Goal: Task Accomplishment & Management: Use online tool/utility

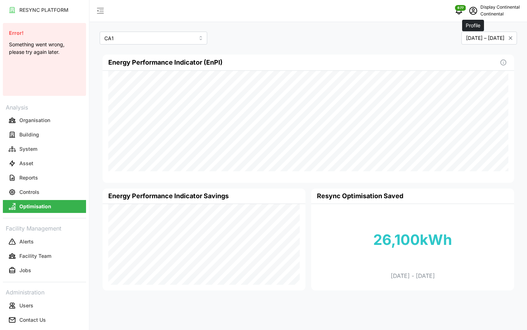
click at [474, 10] on icon "schedule" at bounding box center [473, 9] width 3 height 3
click at [485, 53] on div "Logout" at bounding box center [493, 54] width 51 height 8
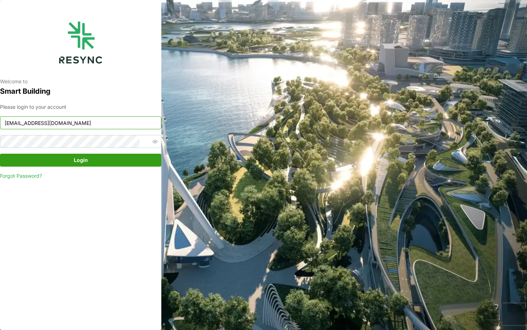
click at [97, 123] on input "[EMAIL_ADDRESS][DOMAIN_NAME]" at bounding box center [80, 122] width 161 height 13
type input "[EMAIL_ADDRESS][DOMAIN_NAME]"
click at [137, 160] on span "Login" at bounding box center [81, 160] width 148 height 12
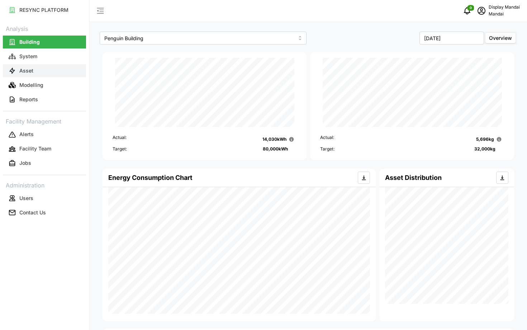
click at [48, 72] on button "Asset" at bounding box center [44, 70] width 83 height 13
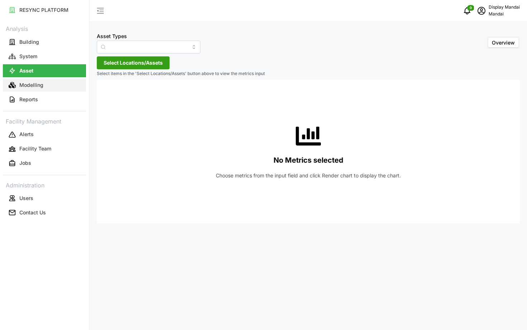
click at [48, 83] on button "Modelling" at bounding box center [44, 85] width 83 height 13
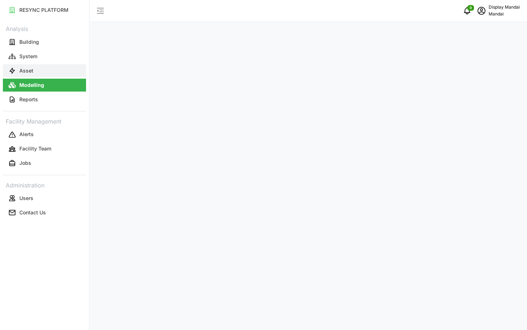
click at [52, 75] on button "Asset" at bounding box center [44, 70] width 83 height 13
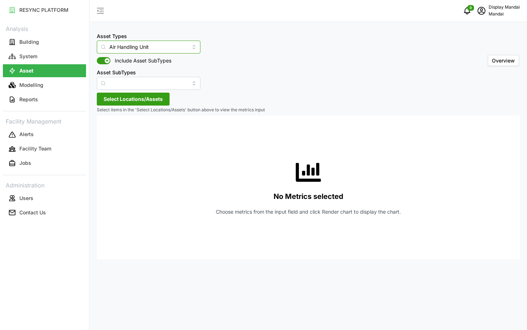
click at [132, 50] on input "Air Handling Unit" at bounding box center [149, 47] width 104 height 13
click at [0, 0] on div "Chiller" at bounding box center [0, 0] width 0 height 0
type input "Chiller"
click at [134, 97] on span "Select Locations/Assets" at bounding box center [133, 99] width 59 height 12
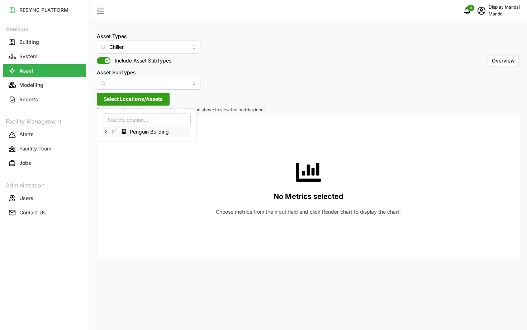
click at [115, 131] on span "Select Penguin Building" at bounding box center [115, 131] width 5 height 5
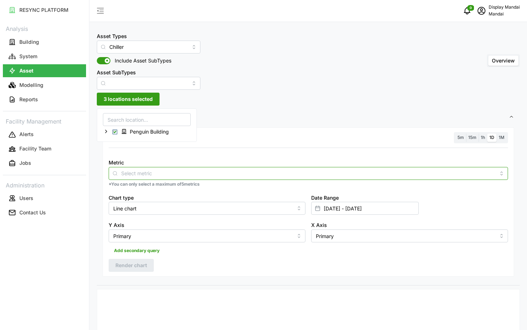
click at [166, 176] on input "Metric" at bounding box center [308, 173] width 374 height 8
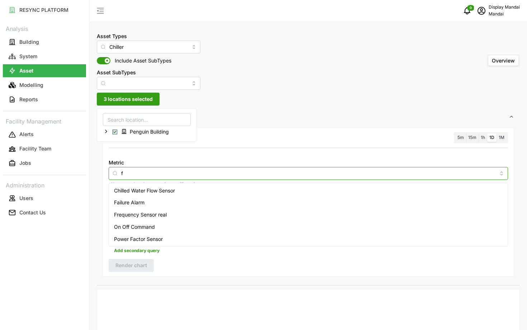
type input "fa"
click at [166, 189] on div "Failure Alarm" at bounding box center [308, 190] width 396 height 12
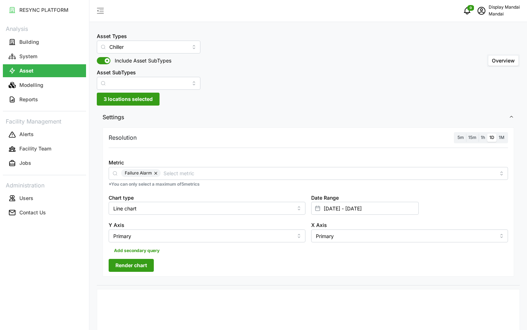
click at [464, 138] on label "5m" at bounding box center [460, 137] width 11 height 8
click at [455, 133] on input "5m" at bounding box center [455, 133] width 0 height 0
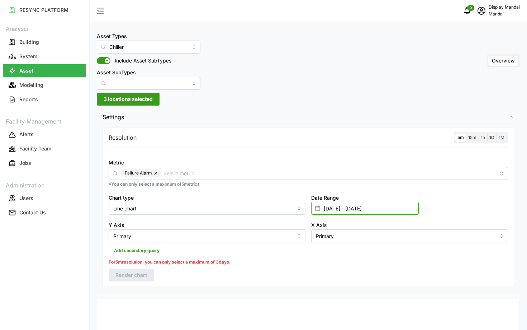
click at [382, 207] on input "01 Aug 2025 - 15 Aug 2025" at bounding box center [365, 208] width 108 height 13
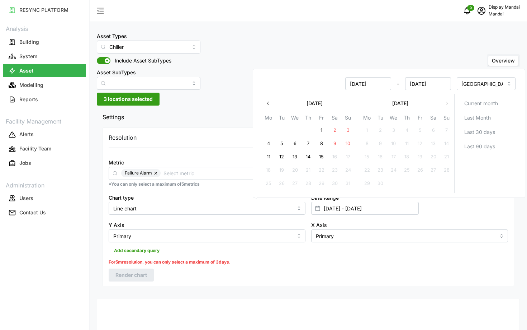
click at [318, 155] on button "15" at bounding box center [321, 156] width 13 height 13
type input "15 Aug 2025 - 15 Aug 2025"
type input "15 Aug 2025"
click at [293, 154] on button "13" at bounding box center [295, 156] width 13 height 13
type input "13 Aug 2025 - 15 Aug 2025"
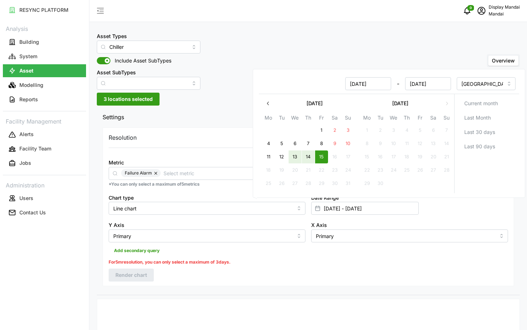
type input "13 Aug 2025"
click at [221, 258] on div "Resolution 5m 15m 1h 1D 1M Metric Failure Alarm *You can only select a maximum …" at bounding box center [309, 206] width 412 height 158
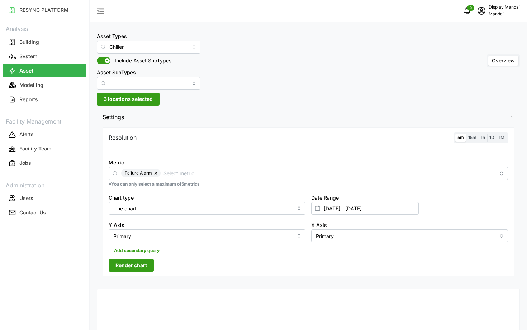
click at [149, 275] on div "Resolution 5m 15m 1h 1D 1M Metric Failure Alarm *You can only select a maximum …" at bounding box center [309, 201] width 412 height 149
click at [138, 268] on span "Render chart" at bounding box center [131, 265] width 32 height 12
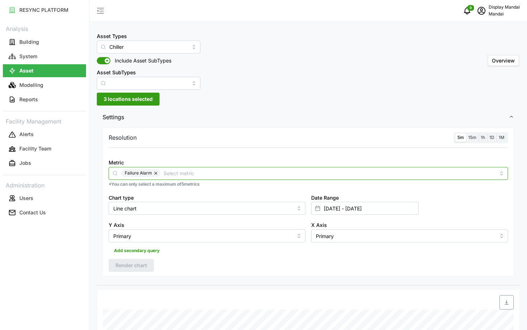
click at [279, 178] on div "Failure Alarm" at bounding box center [309, 173] width 400 height 13
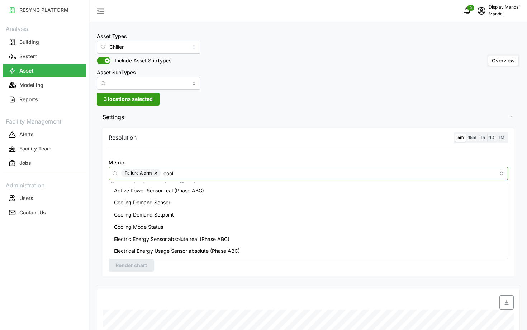
type input "coolin"
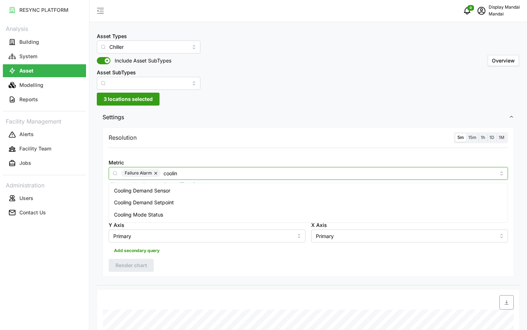
click at [155, 171] on button "button" at bounding box center [156, 173] width 9 height 8
click at [152, 188] on span "Cooling Demand Sensor" at bounding box center [142, 190] width 56 height 8
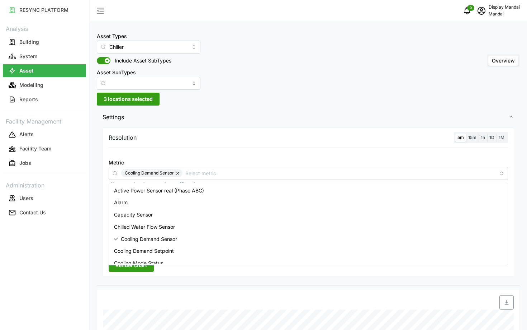
click at [130, 269] on span "Render chart" at bounding box center [131, 265] width 32 height 12
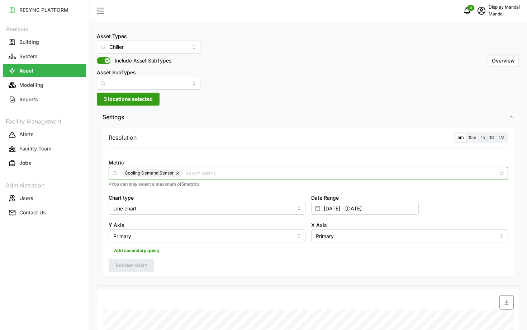
click at [235, 172] on input "Metric" at bounding box center [340, 173] width 310 height 8
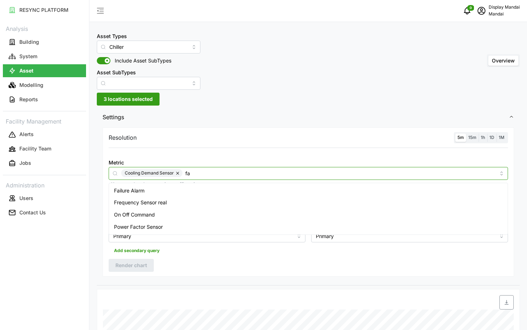
type input "f"
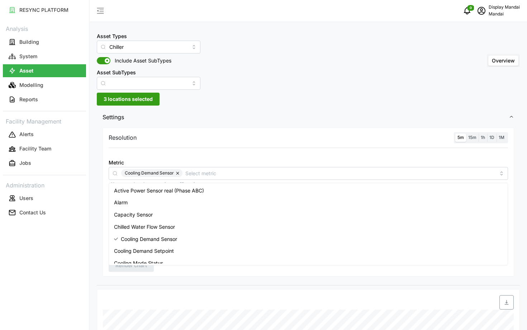
click at [102, 277] on div "Resolution 5m 15m 1h 1D 1M Metric Cooling Demand Sensor *You can only select a …" at bounding box center [308, 205] width 423 height 159
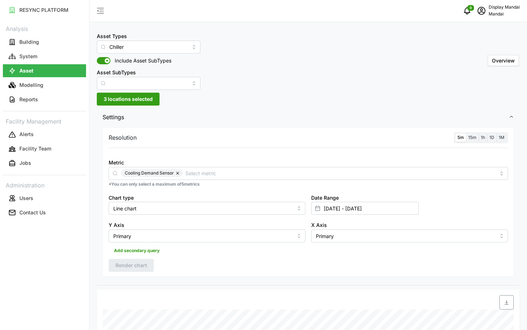
click at [151, 252] on span "Add secondary query" at bounding box center [137, 250] width 46 height 10
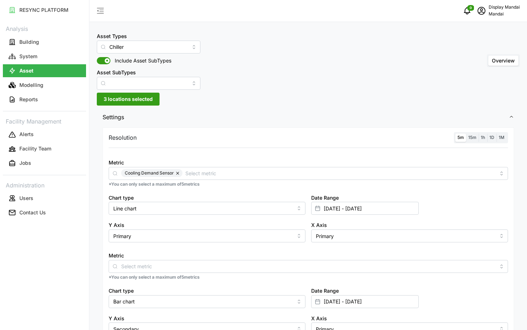
scroll to position [45, 0]
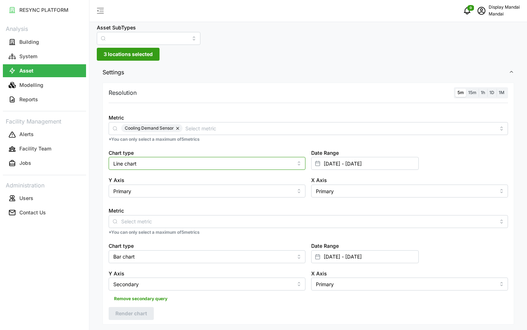
click at [170, 163] on input "Line chart" at bounding box center [207, 163] width 197 height 13
click at [153, 194] on div "Bar chart" at bounding box center [206, 192] width 193 height 12
type input "Bar chart"
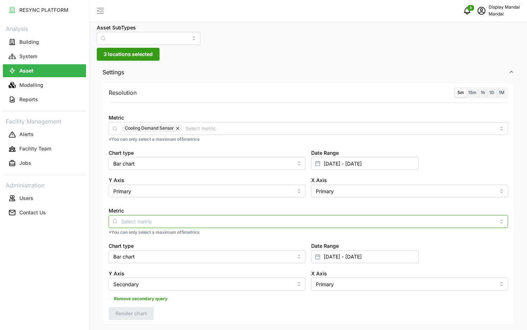
click at [143, 224] on input "Metric" at bounding box center [308, 221] width 374 height 8
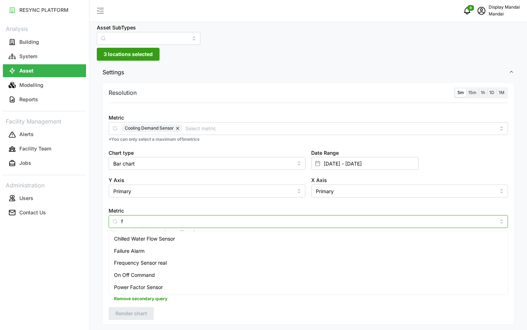
type input "fa"
click at [147, 238] on div "Failure Alarm" at bounding box center [308, 238] width 396 height 12
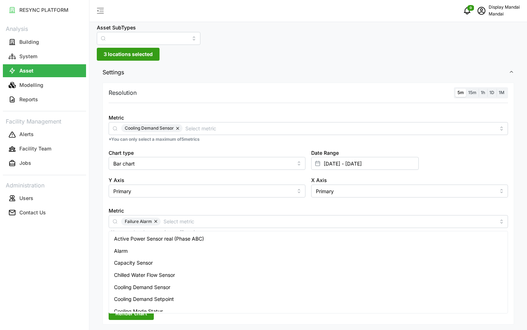
click at [73, 280] on div "RESYNC PLATFORM Analysis Building System Asset Modelling Reports Facility Manag…" at bounding box center [44, 165] width 89 height 330
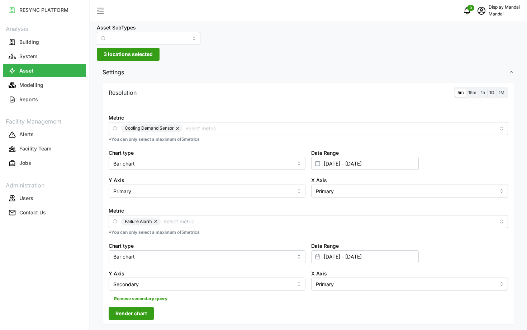
click at [133, 53] on span "3 locations selected" at bounding box center [128, 54] width 49 height 12
click at [107, 85] on icon at bounding box center [106, 87] width 6 height 6
click at [111, 99] on icon at bounding box center [112, 97] width 6 height 6
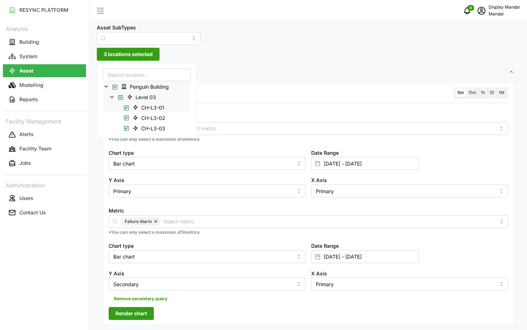
click at [124, 107] on div "CH-L3-01" at bounding box center [146, 107] width 87 height 10
click at [128, 110] on div "CH-L3-01" at bounding box center [146, 107] width 87 height 10
click at [126, 106] on span "Select CH-L3-01" at bounding box center [126, 107] width 5 height 5
click at [126, 128] on span "Select CH-L3-03" at bounding box center [126, 128] width 5 height 5
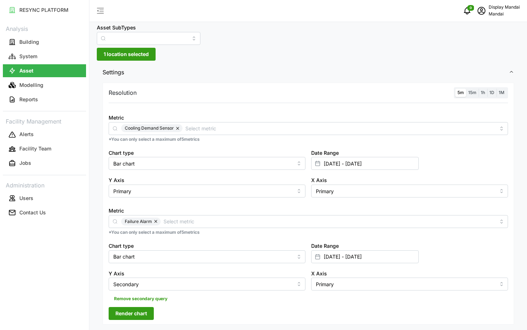
click at [88, 252] on div "RESYNC PLATFORM Analysis Building System Asset Modelling Reports Facility Manag…" at bounding box center [44, 165] width 89 height 330
click at [129, 312] on span "Render chart" at bounding box center [131, 313] width 32 height 12
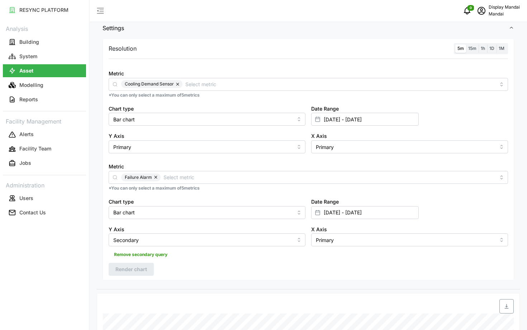
scroll to position [53, 0]
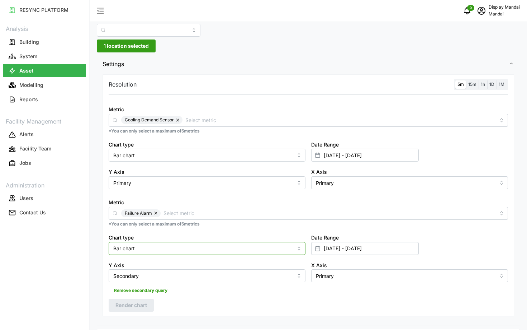
click at [140, 245] on input "Bar chart" at bounding box center [207, 248] width 197 height 13
click at [136, 265] on span "Line chart" at bounding box center [125, 265] width 23 height 8
type input "Line chart"
click at [121, 303] on span "Render chart" at bounding box center [131, 305] width 32 height 12
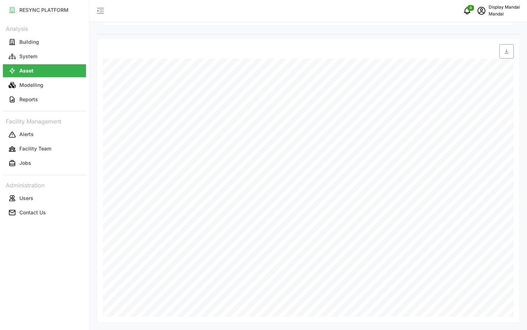
scroll to position [344, 0]
